Goal: Information Seeking & Learning: Learn about a topic

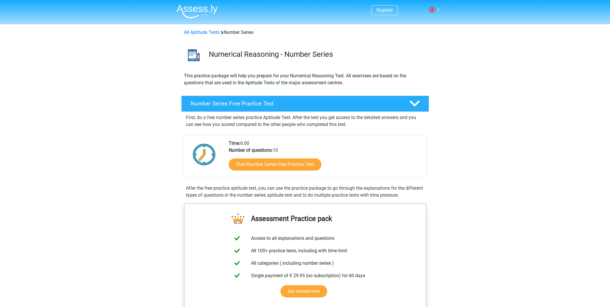
scroll to position [86, 0]
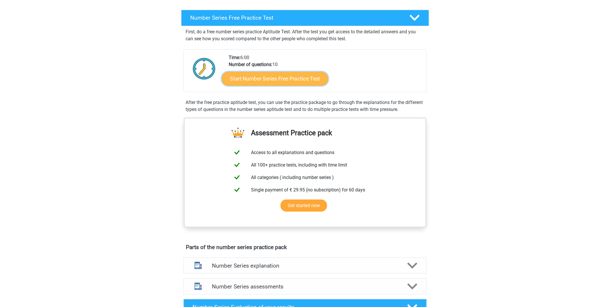
click at [310, 77] on link "Start Number Series Free Practice Test" at bounding box center [275, 78] width 107 height 14
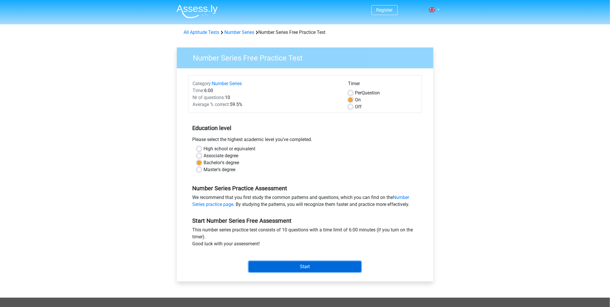
click at [296, 262] on input "Start" at bounding box center [305, 266] width 113 height 11
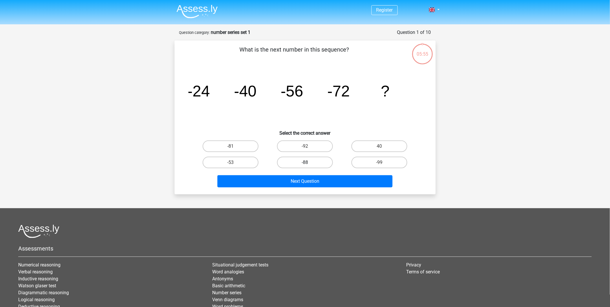
click at [309, 160] on label "-88" at bounding box center [305, 163] width 56 height 12
click at [309, 162] on input "-88" at bounding box center [307, 164] width 4 height 4
radio input "true"
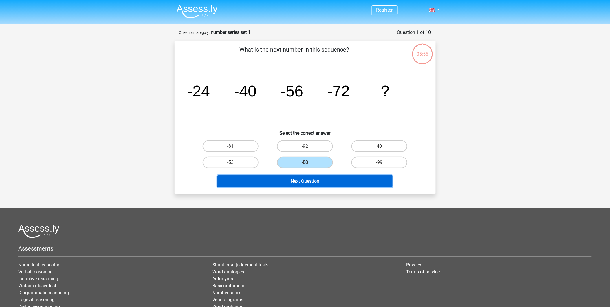
click at [317, 180] on button "Next Question" at bounding box center [304, 181] width 175 height 12
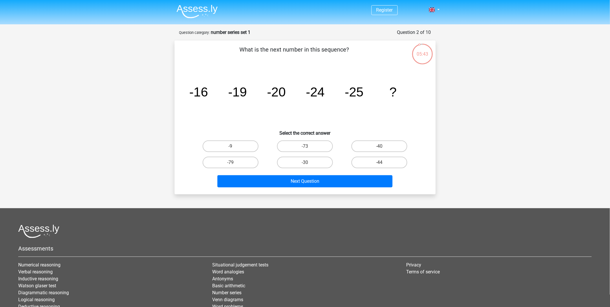
click at [355, 92] on tspan "-25" at bounding box center [354, 92] width 19 height 14
drag, startPoint x: 242, startPoint y: 91, endPoint x: 288, endPoint y: 92, distance: 46.0
click at [288, 92] on icon "image/svg+xml -16 -19 -20 -24 -25 ?" at bounding box center [304, 96] width 233 height 58
drag, startPoint x: 288, startPoint y: 92, endPoint x: 312, endPoint y: 96, distance: 24.6
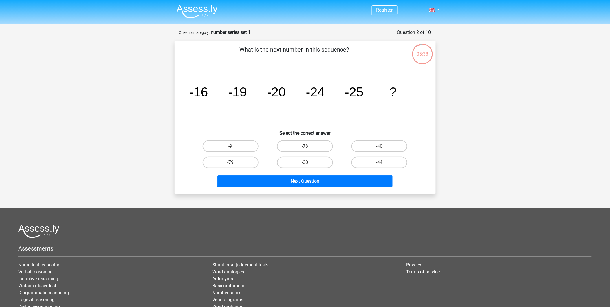
click at [309, 96] on tspan "-24" at bounding box center [315, 92] width 19 height 14
drag, startPoint x: 351, startPoint y: 94, endPoint x: 361, endPoint y: 96, distance: 10.5
click at [361, 96] on g "-16 -19 -20 -24 -25 ?" at bounding box center [292, 92] width 207 height 14
click at [363, 96] on tspan "-25" at bounding box center [354, 92] width 19 height 14
click at [311, 158] on label "-30" at bounding box center [305, 163] width 56 height 12
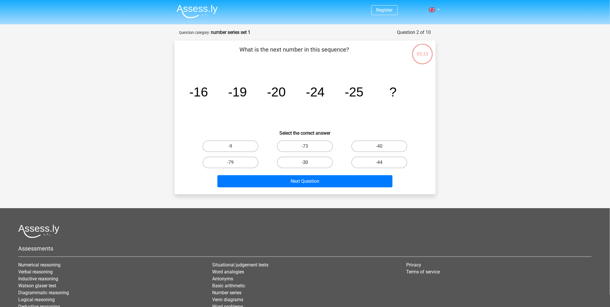
click at [309, 162] on input "-30" at bounding box center [307, 164] width 4 height 4
radio input "true"
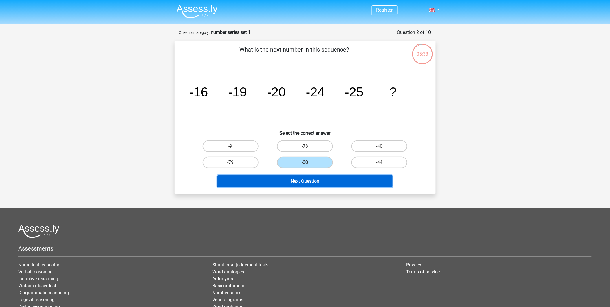
click at [323, 179] on button "Next Question" at bounding box center [304, 181] width 175 height 12
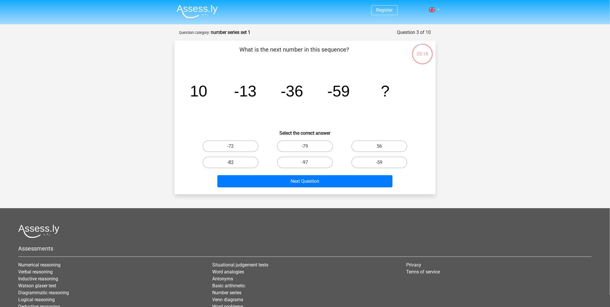
click at [228, 161] on label "-82" at bounding box center [231, 163] width 56 height 12
click at [230, 162] on input "-82" at bounding box center [232, 164] width 4 height 4
radio input "true"
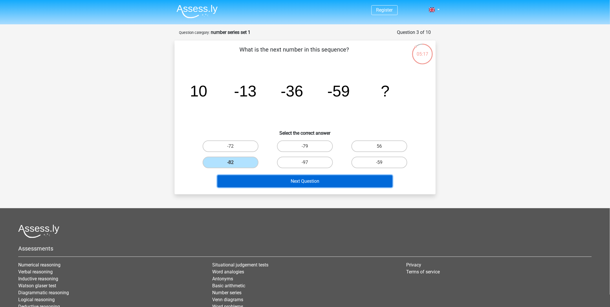
click at [319, 180] on button "Next Question" at bounding box center [304, 181] width 175 height 12
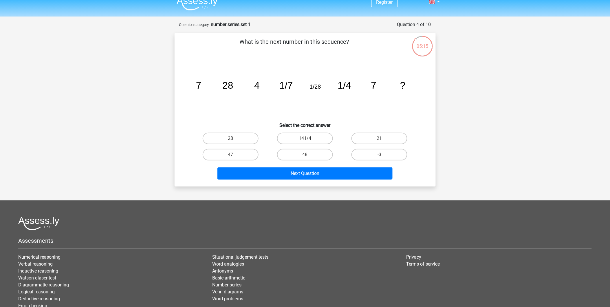
scroll to position [7, 0]
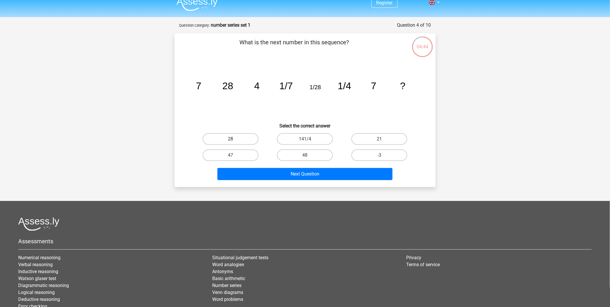
click at [239, 139] on label "28" at bounding box center [231, 139] width 56 height 12
click at [234, 139] on input "28" at bounding box center [232, 141] width 4 height 4
radio input "true"
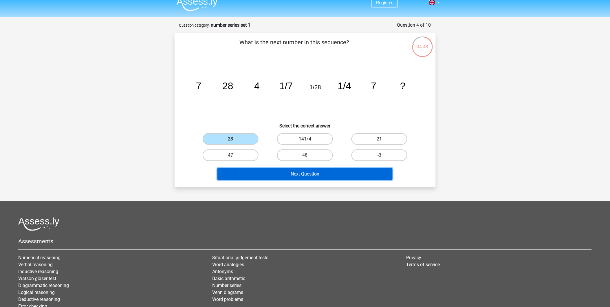
click at [322, 173] on button "Next Question" at bounding box center [304, 174] width 175 height 12
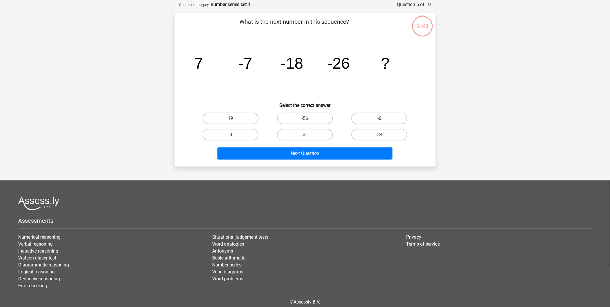
scroll to position [29, 0]
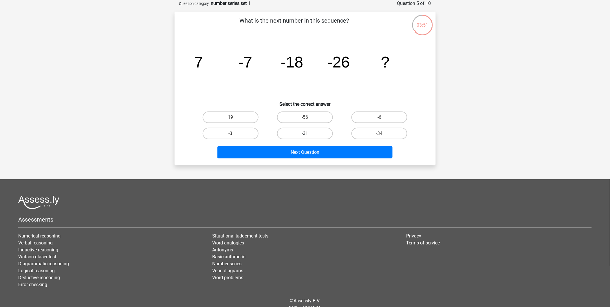
click at [308, 131] on label "-31" at bounding box center [305, 134] width 56 height 12
click at [308, 133] on input "-31" at bounding box center [307, 135] width 4 height 4
radio input "true"
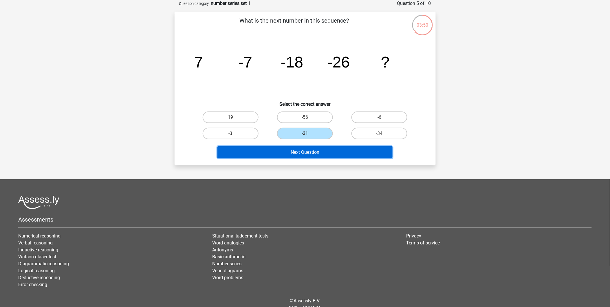
click at [361, 150] on button "Next Question" at bounding box center [304, 152] width 175 height 12
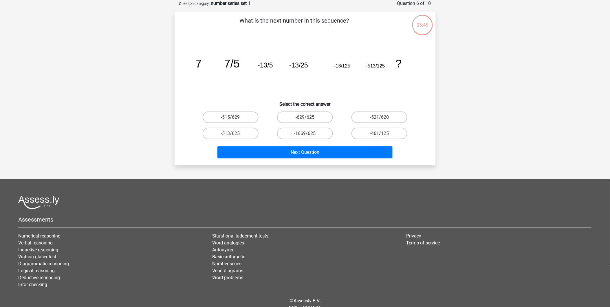
scroll to position [0, 0]
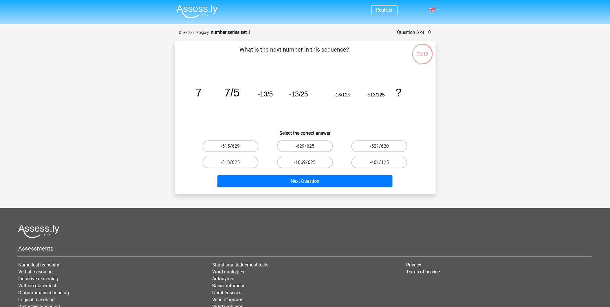
click at [239, 148] on label "-515/629" at bounding box center [231, 146] width 56 height 12
click at [234, 148] on input "-515/629" at bounding box center [232, 148] width 4 height 4
radio input "true"
click at [315, 149] on label "-629/625" at bounding box center [305, 146] width 56 height 12
click at [309, 149] on input "-629/625" at bounding box center [307, 148] width 4 height 4
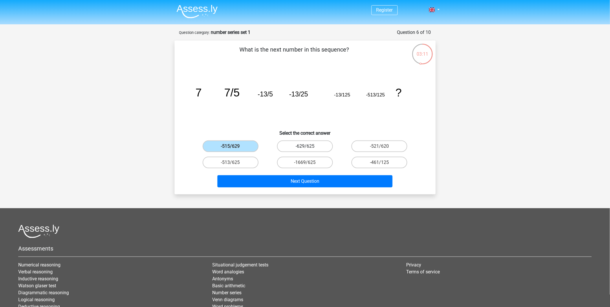
radio input "true"
click at [317, 161] on label "-1669/625" at bounding box center [305, 163] width 56 height 12
click at [309, 162] on input "-1669/625" at bounding box center [307, 164] width 4 height 4
radio input "true"
click at [239, 162] on label "-513/625" at bounding box center [231, 163] width 56 height 12
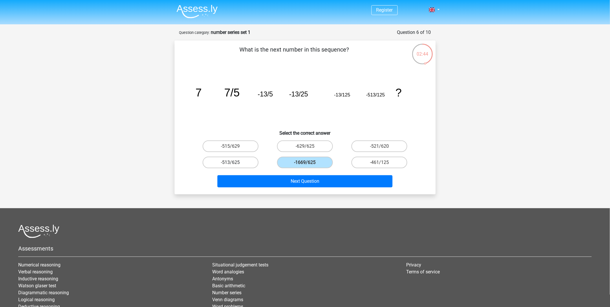
click at [234, 162] on input "-513/625" at bounding box center [232, 164] width 4 height 4
radio input "true"
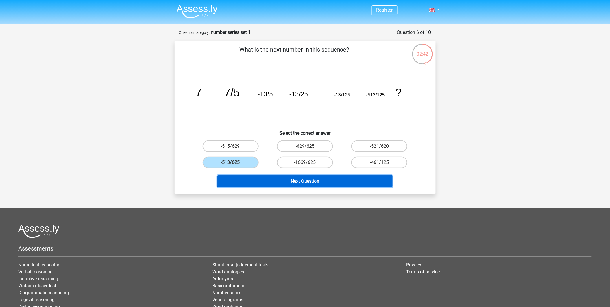
click at [317, 178] on button "Next Question" at bounding box center [304, 181] width 175 height 12
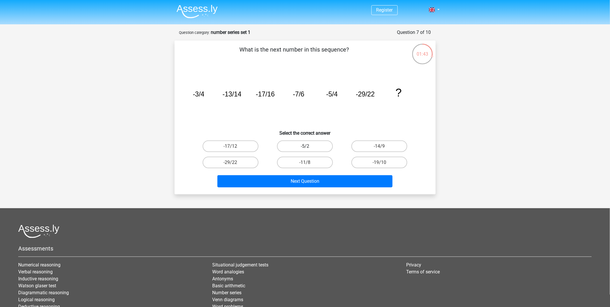
click at [319, 145] on label "-5/2" at bounding box center [305, 146] width 56 height 12
click at [309, 146] on input "-5/2" at bounding box center [307, 148] width 4 height 4
radio input "true"
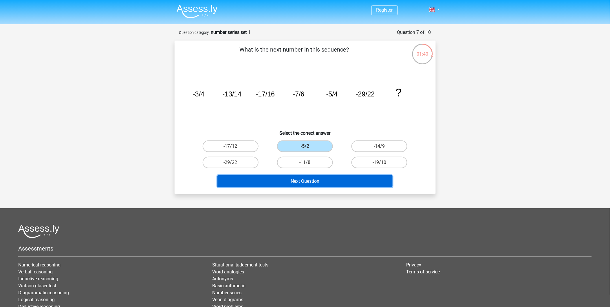
click at [337, 183] on button "Next Question" at bounding box center [304, 181] width 175 height 12
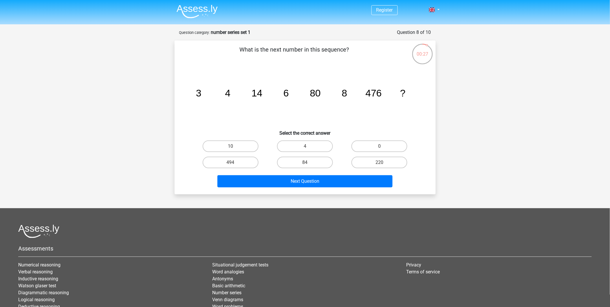
click at [365, 91] on tspan "476" at bounding box center [373, 93] width 16 height 11
click at [302, 150] on label "4" at bounding box center [305, 146] width 56 height 12
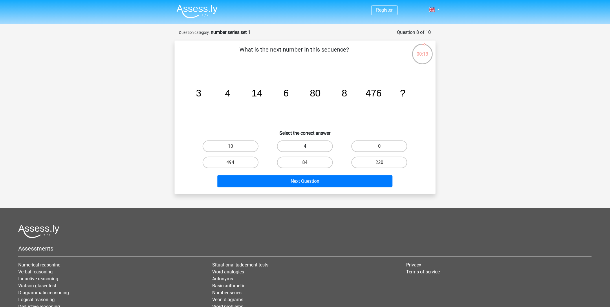
click at [305, 150] on input "4" at bounding box center [307, 148] width 4 height 4
radio input "true"
click at [229, 162] on label "494" at bounding box center [231, 163] width 56 height 12
click at [230, 162] on input "494" at bounding box center [232, 164] width 4 height 4
radio input "true"
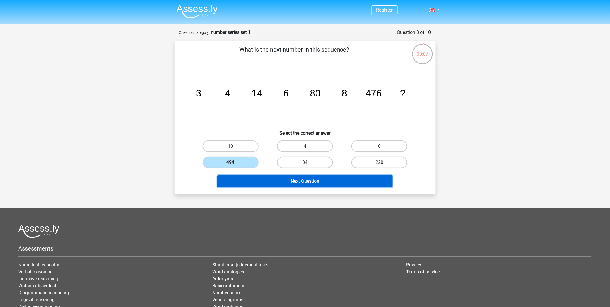
click at [322, 175] on button "Next Question" at bounding box center [304, 181] width 175 height 12
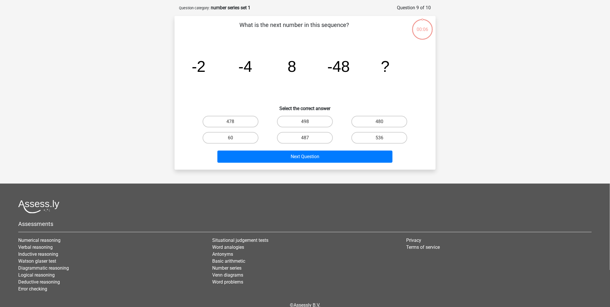
scroll to position [29, 0]
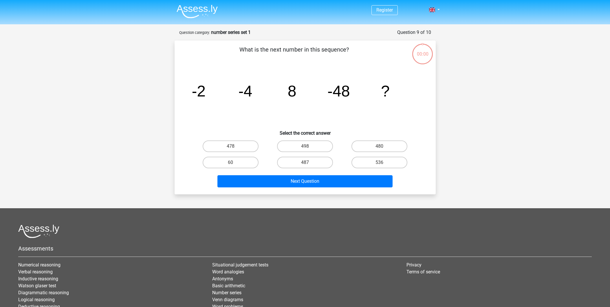
scroll to position [29, 0]
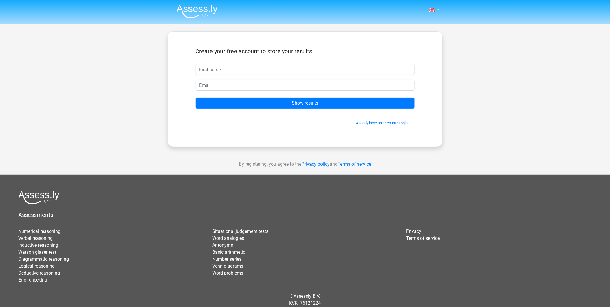
type input "1"
